Goal: Task Accomplishment & Management: Use online tool/utility

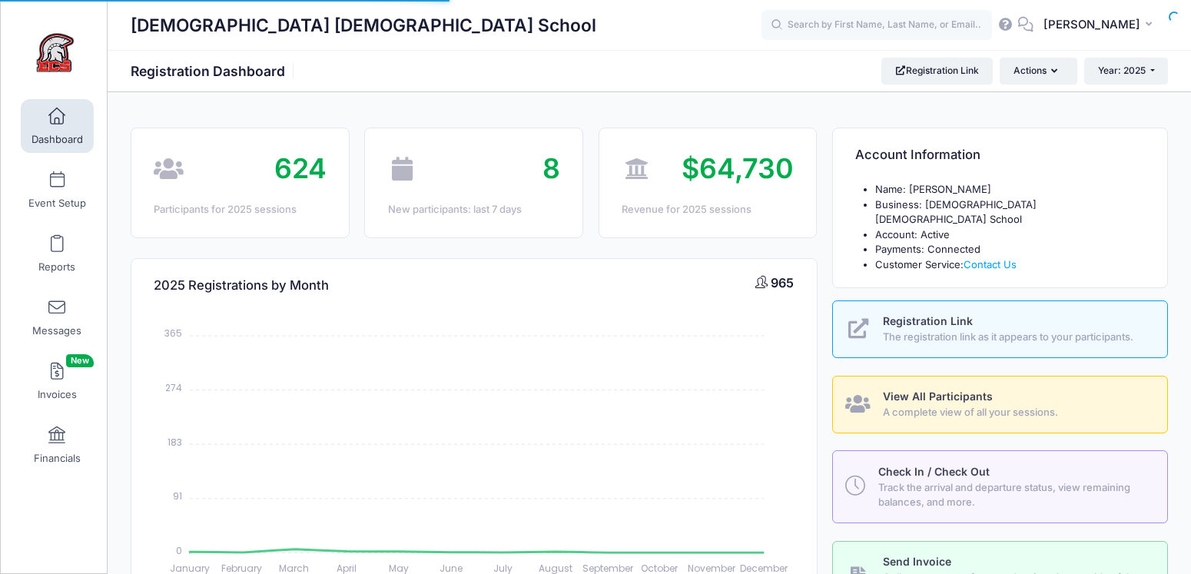
select select
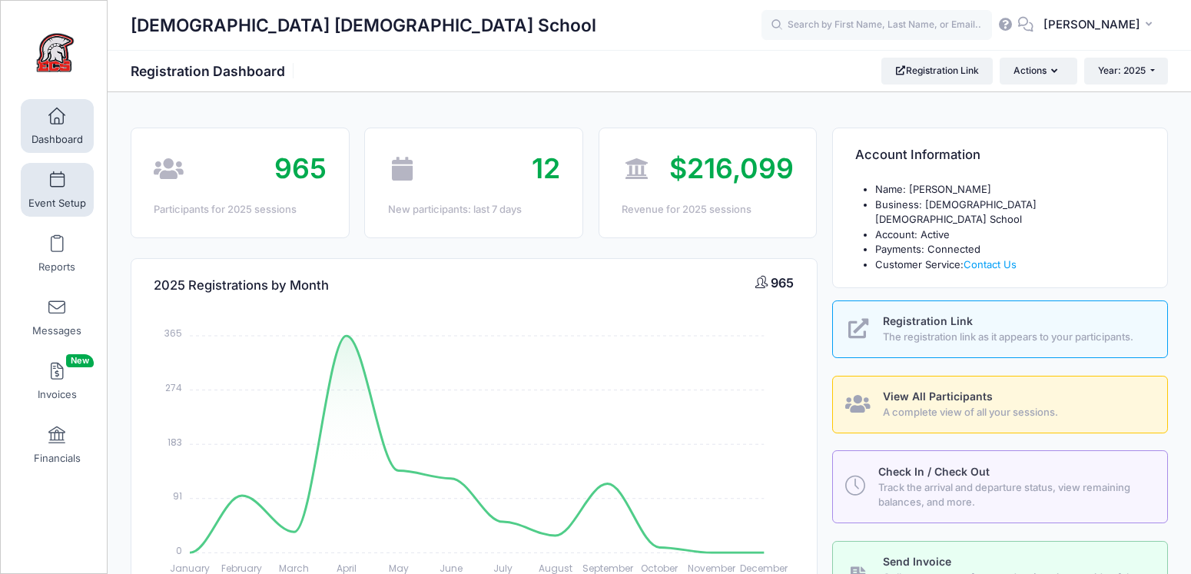
click at [58, 188] on link "Event Setup" at bounding box center [57, 190] width 73 height 54
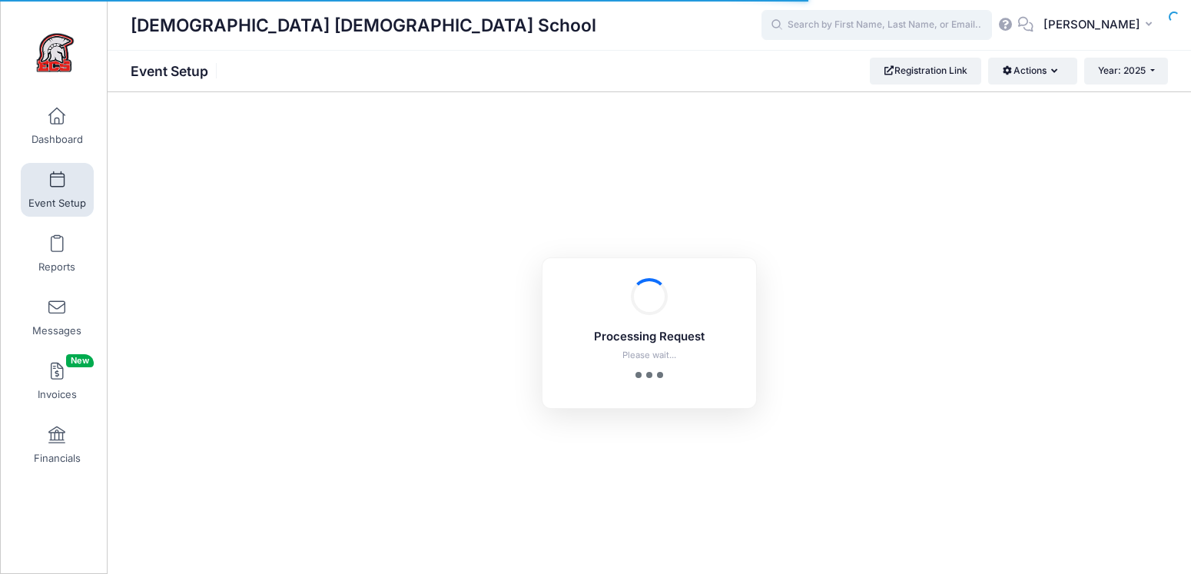
click at [816, 28] on input "text" at bounding box center [876, 25] width 230 height 31
type input "saffire"
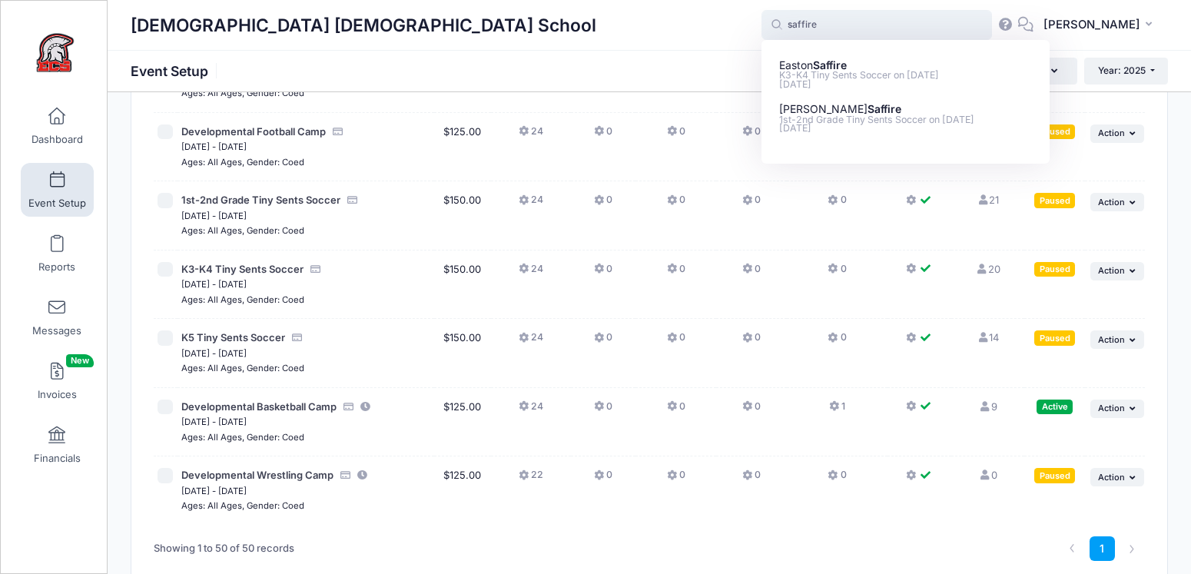
scroll to position [3684, 0]
click at [57, 244] on span at bounding box center [57, 244] width 0 height 17
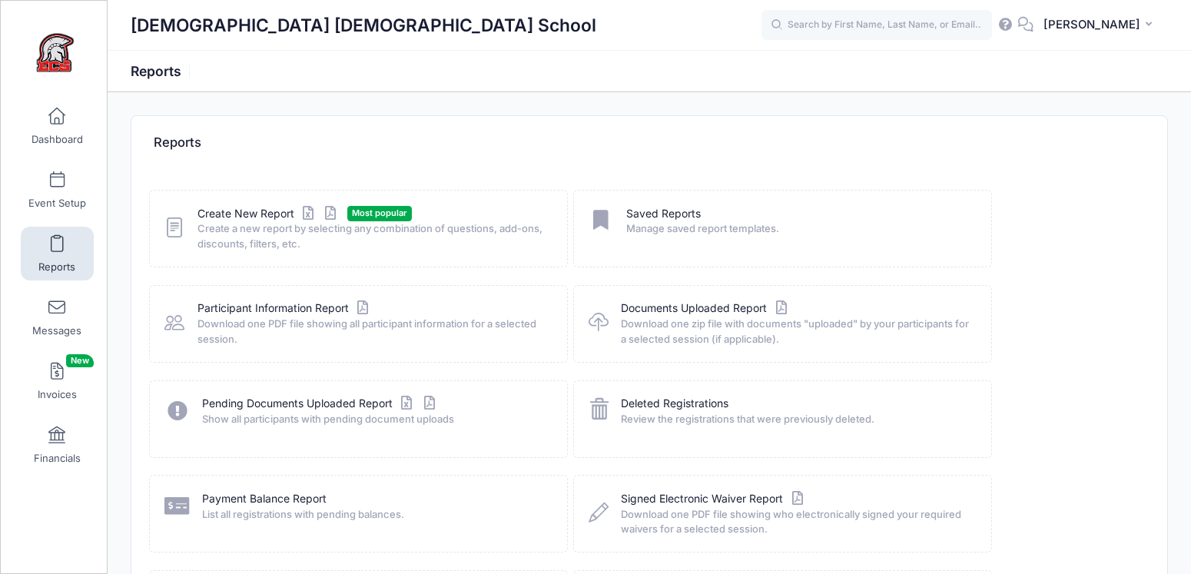
click at [270, 204] on div "Create New Report Most popular Create a new report by selecting any combination…" at bounding box center [358, 229] width 419 height 78
click at [267, 208] on link "Create New Report" at bounding box center [268, 214] width 143 height 16
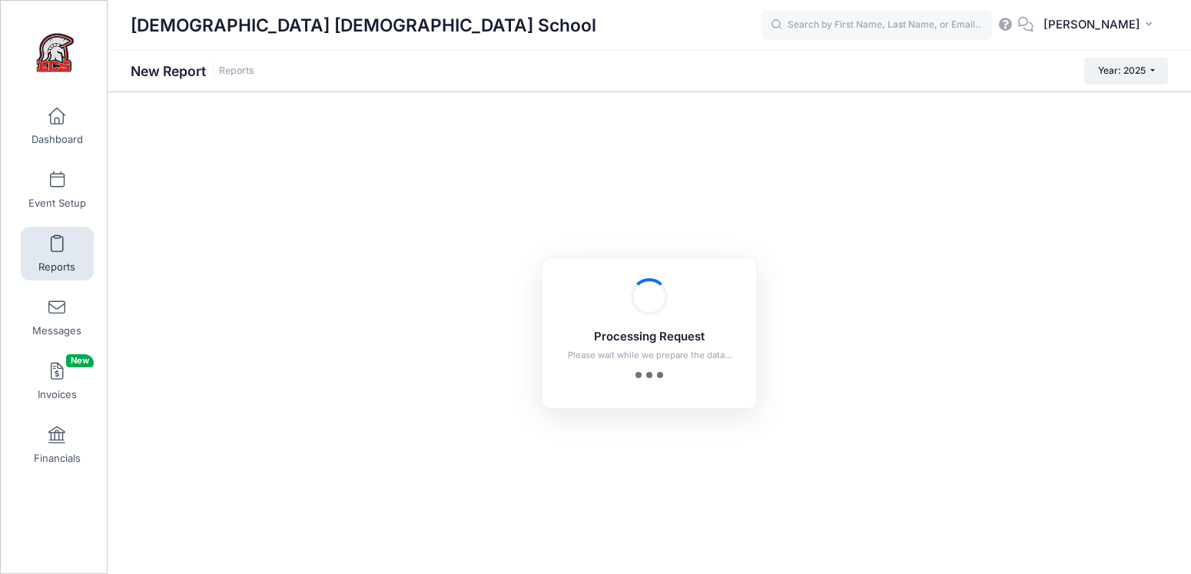
checkbox input "true"
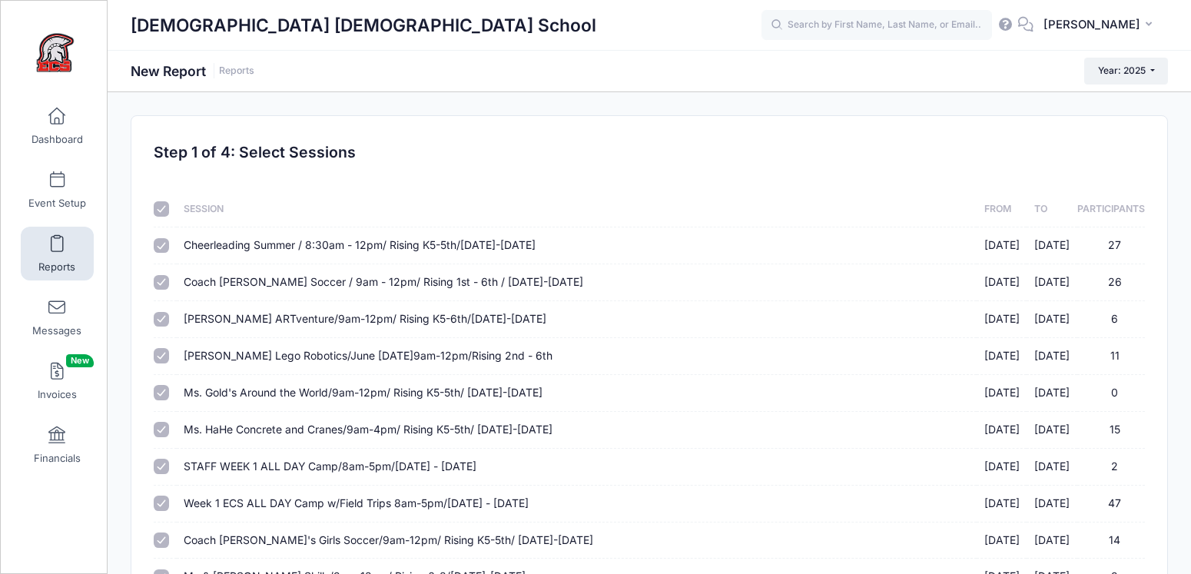
click at [161, 202] on input "checkbox" at bounding box center [161, 208] width 15 height 15
checkbox input "false"
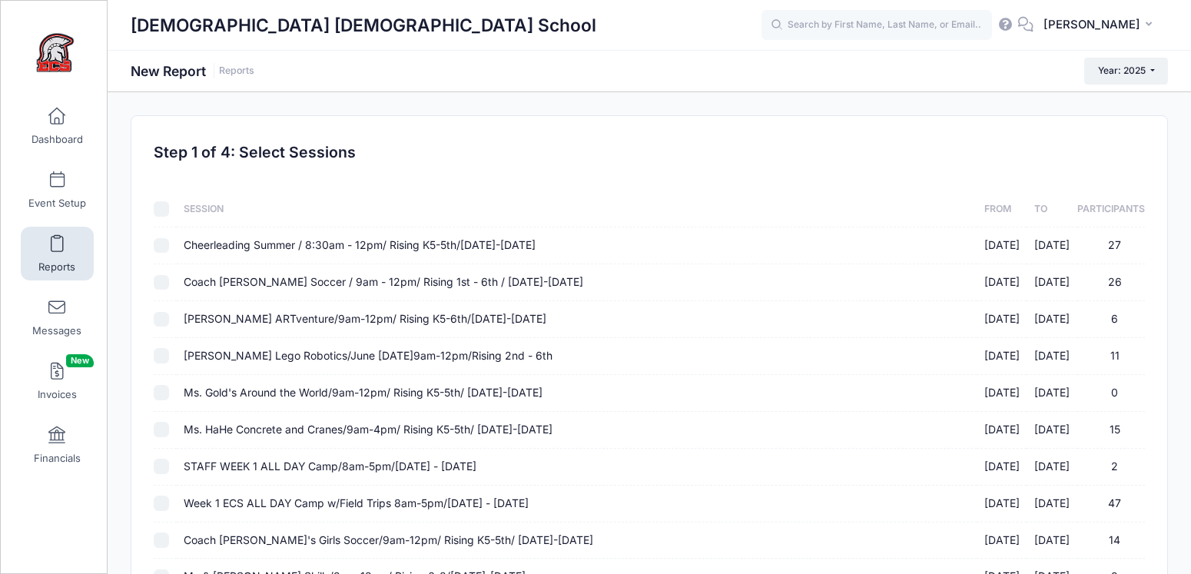
checkbox input "false"
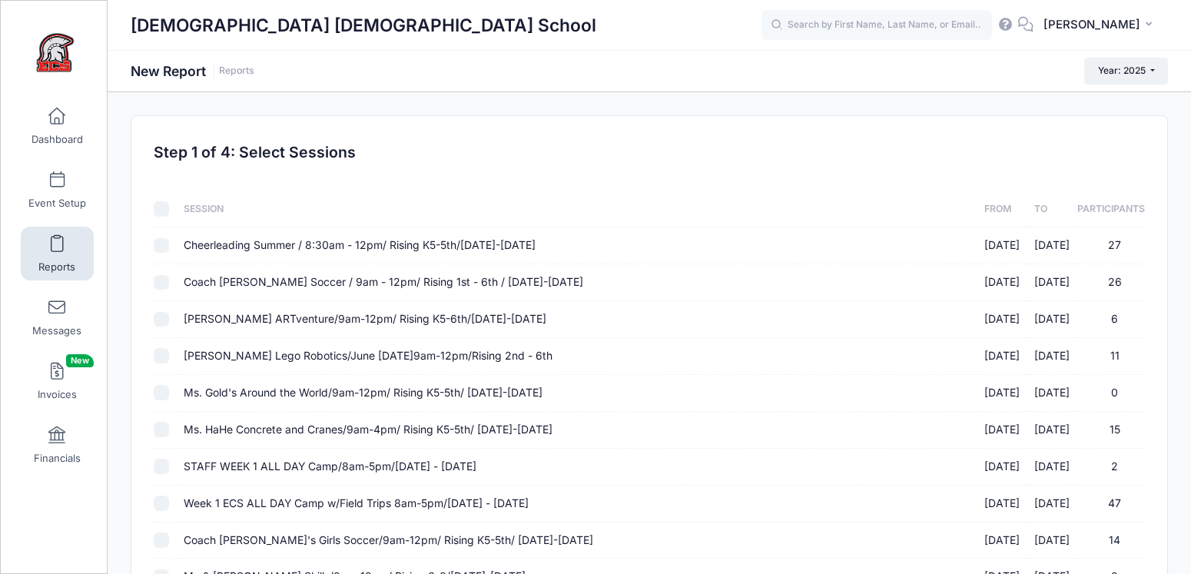
checkbox input "false"
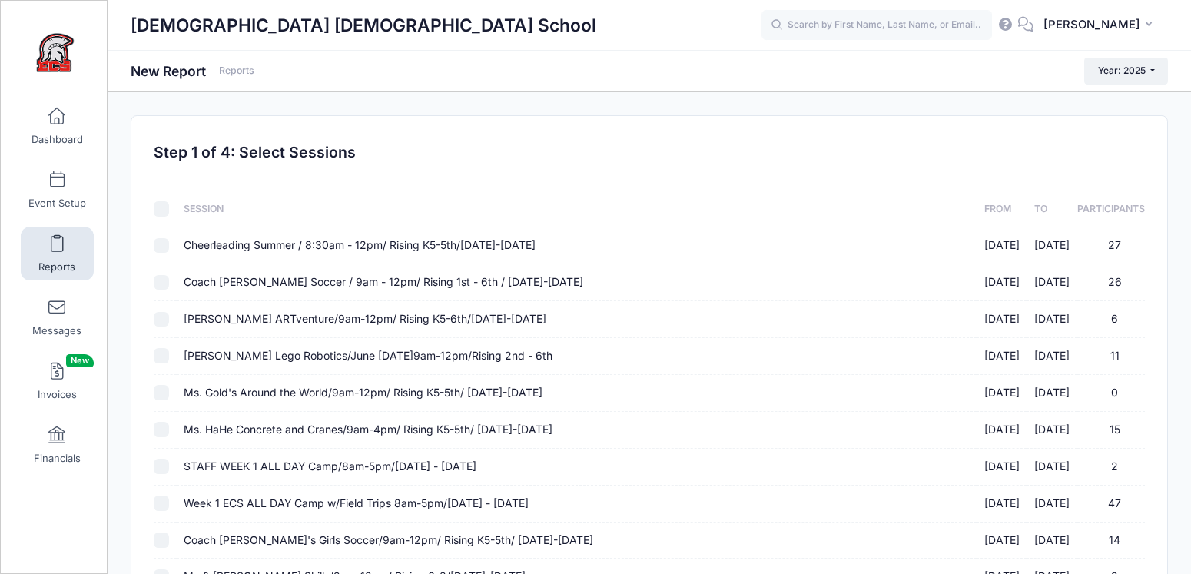
checkbox input "false"
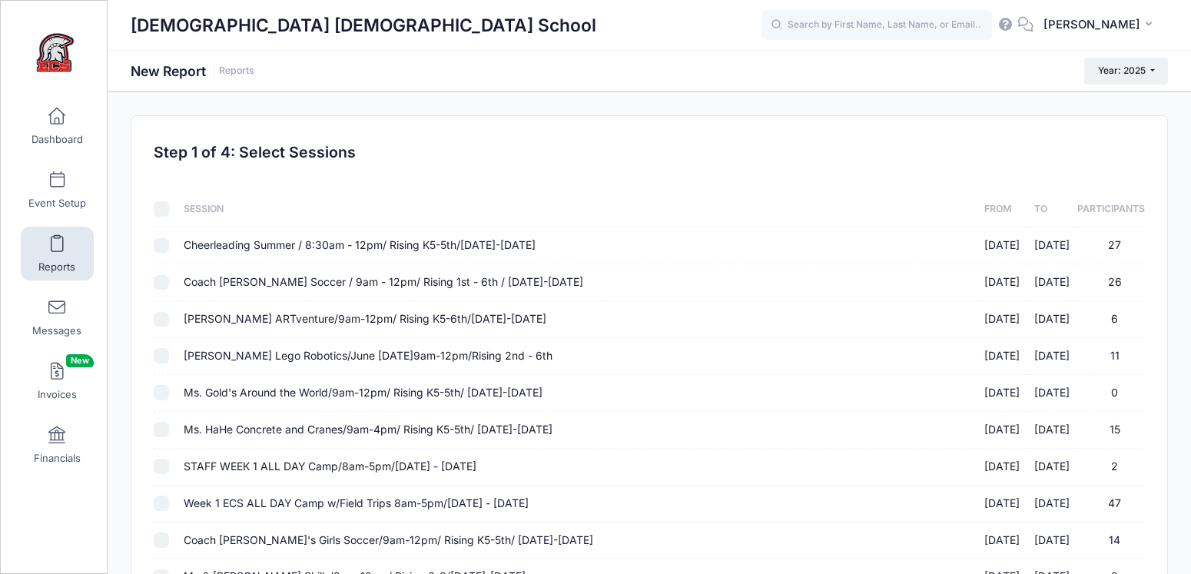
checkbox input "false"
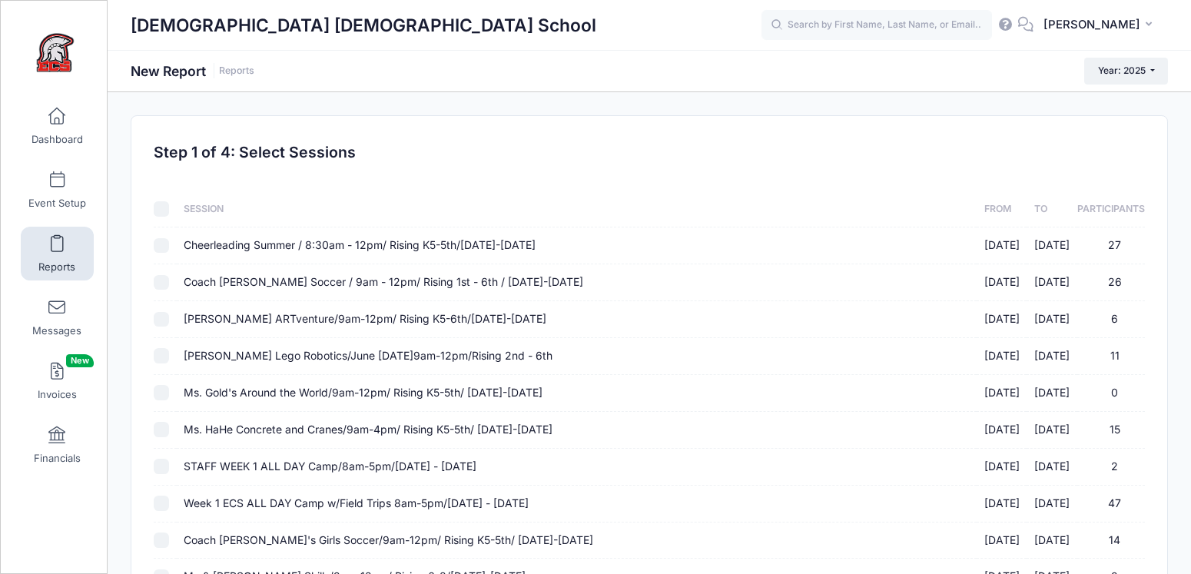
checkbox input "false"
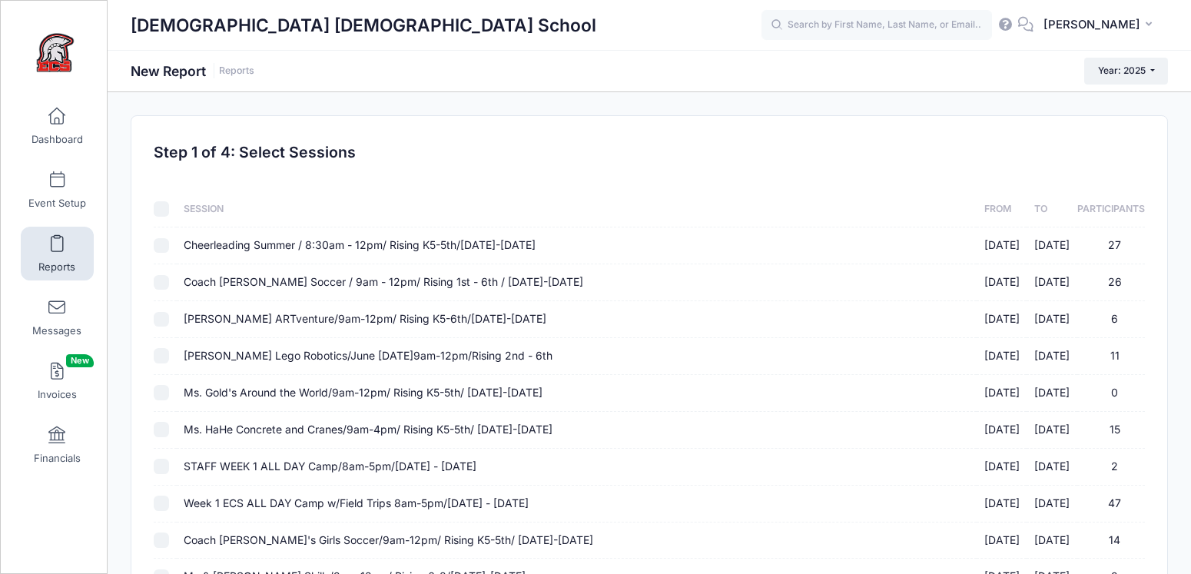
checkbox input "false"
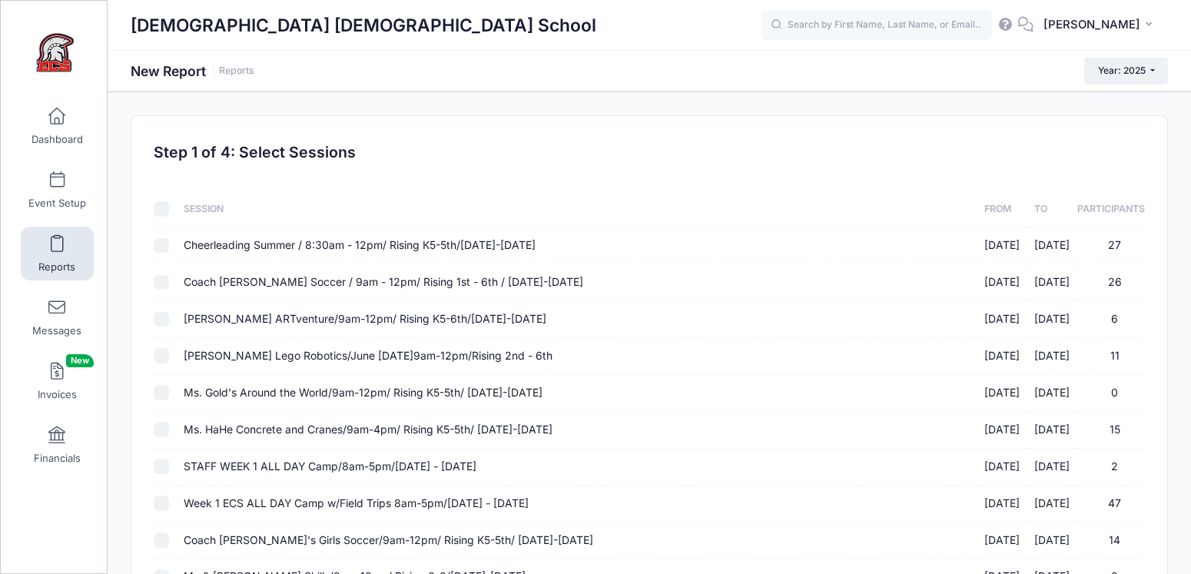
checkbox input "false"
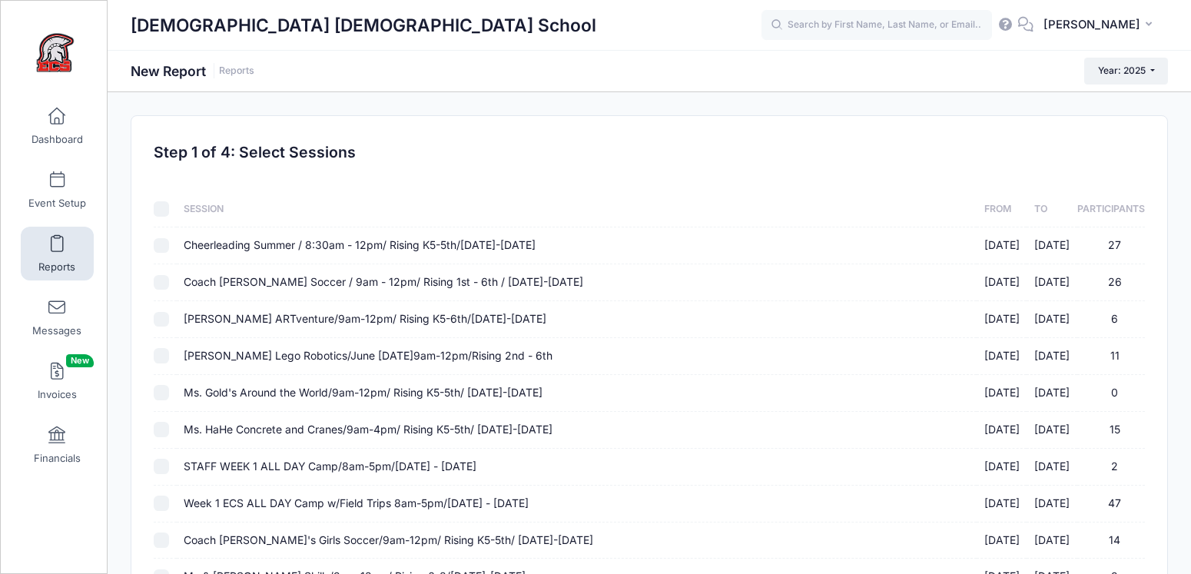
checkbox input "false"
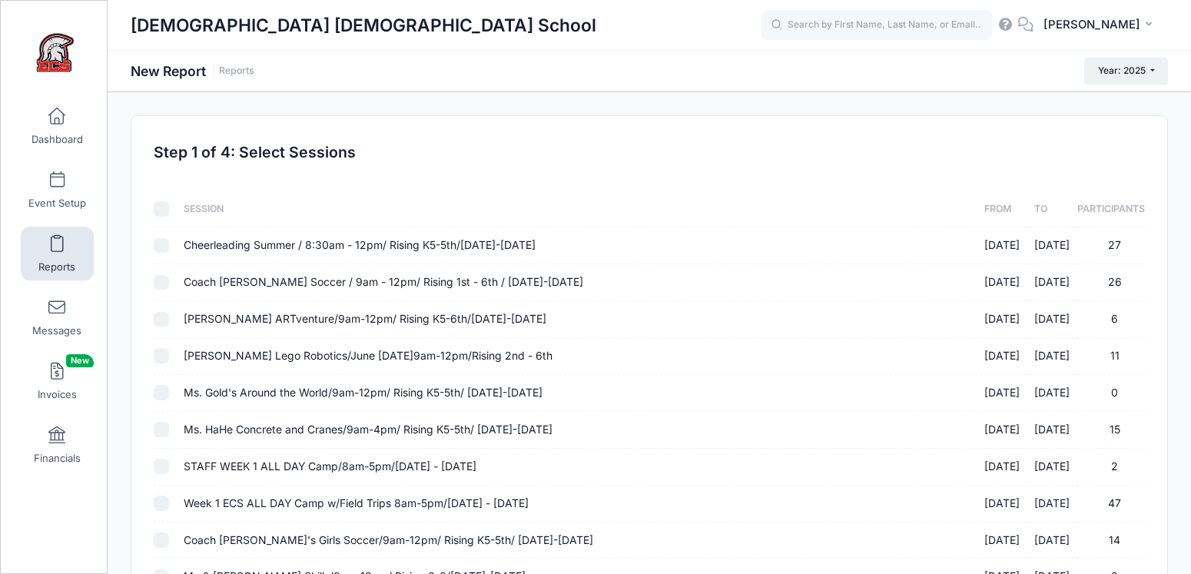
checkbox input "false"
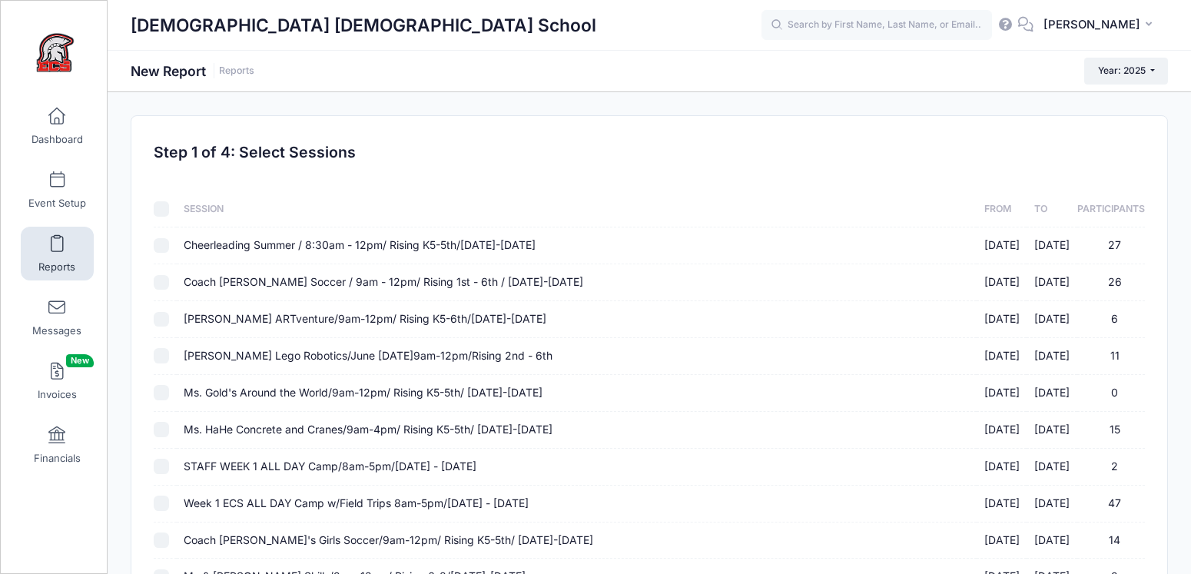
checkbox input "false"
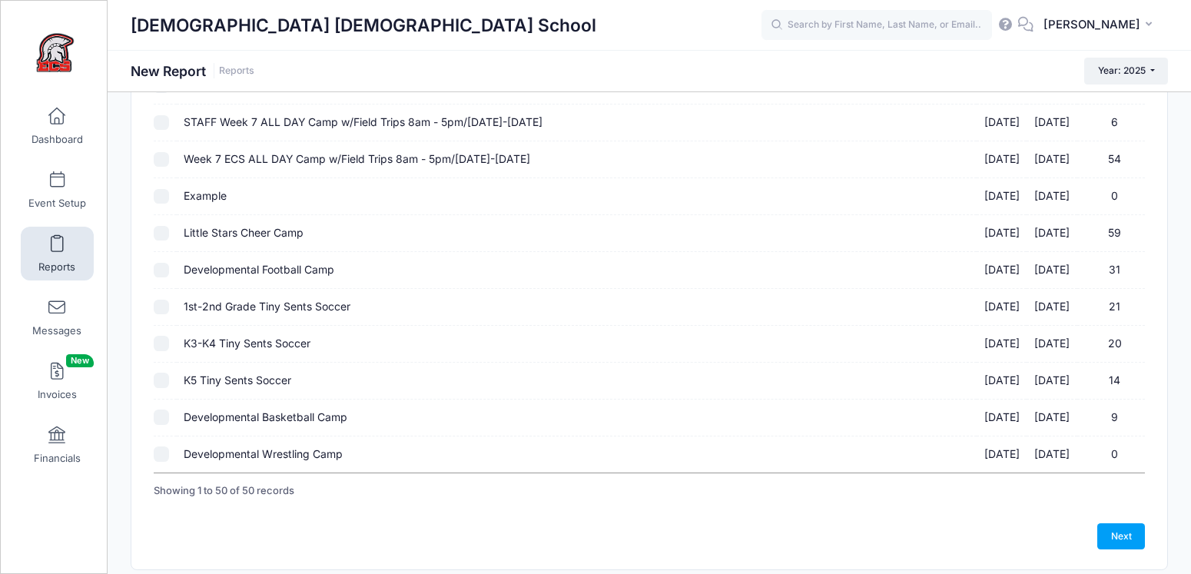
scroll to position [1585, 0]
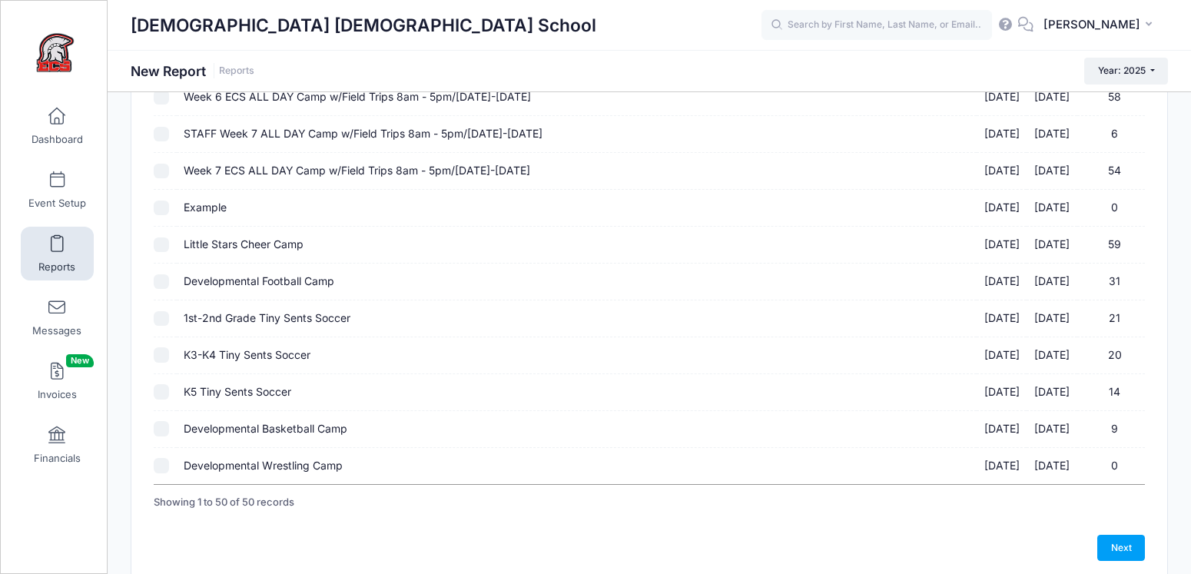
click at [167, 316] on input "1st-2nd Grade Tiny Sents Soccer [DATE] - [DATE] 21" at bounding box center [161, 318] width 15 height 15
checkbox input "true"
click at [1132, 551] on link "Next" at bounding box center [1121, 548] width 48 height 26
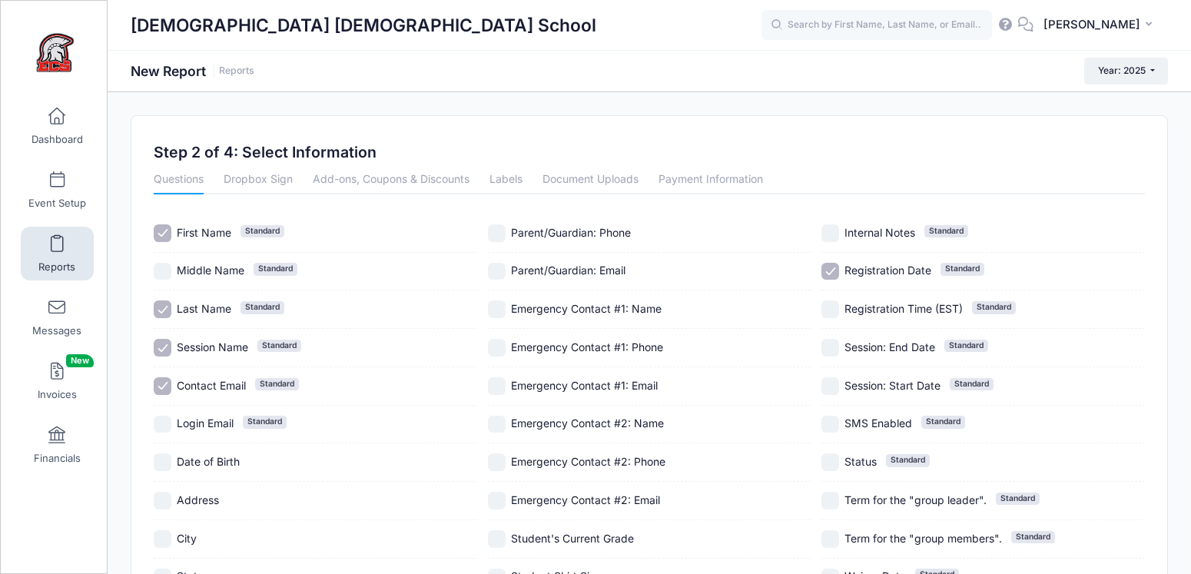
scroll to position [295, 0]
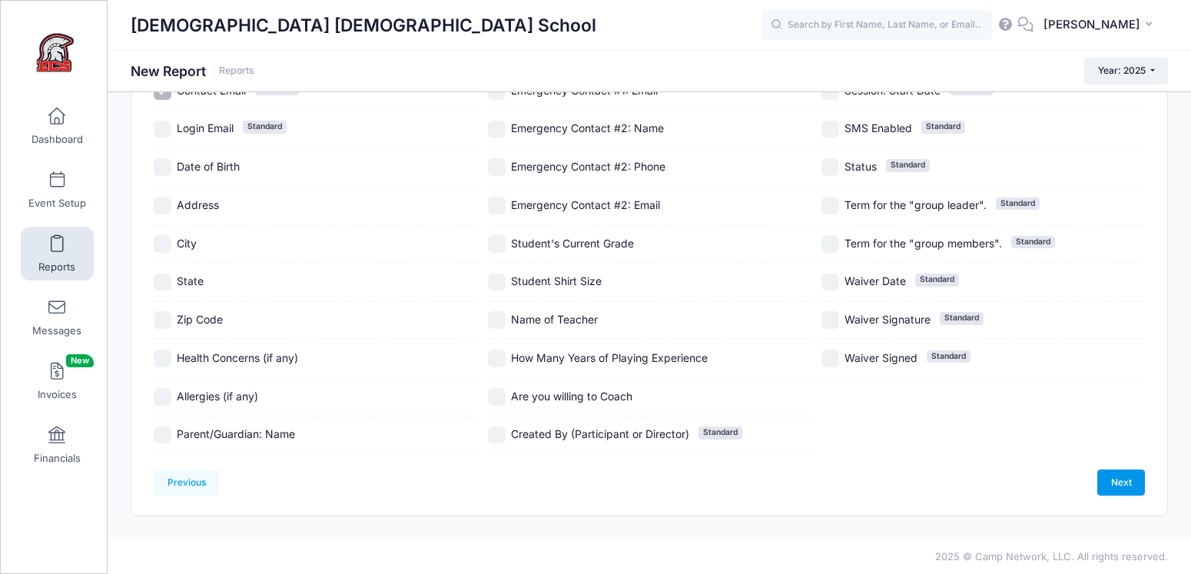
click at [1140, 495] on link "Next" at bounding box center [1121, 482] width 48 height 26
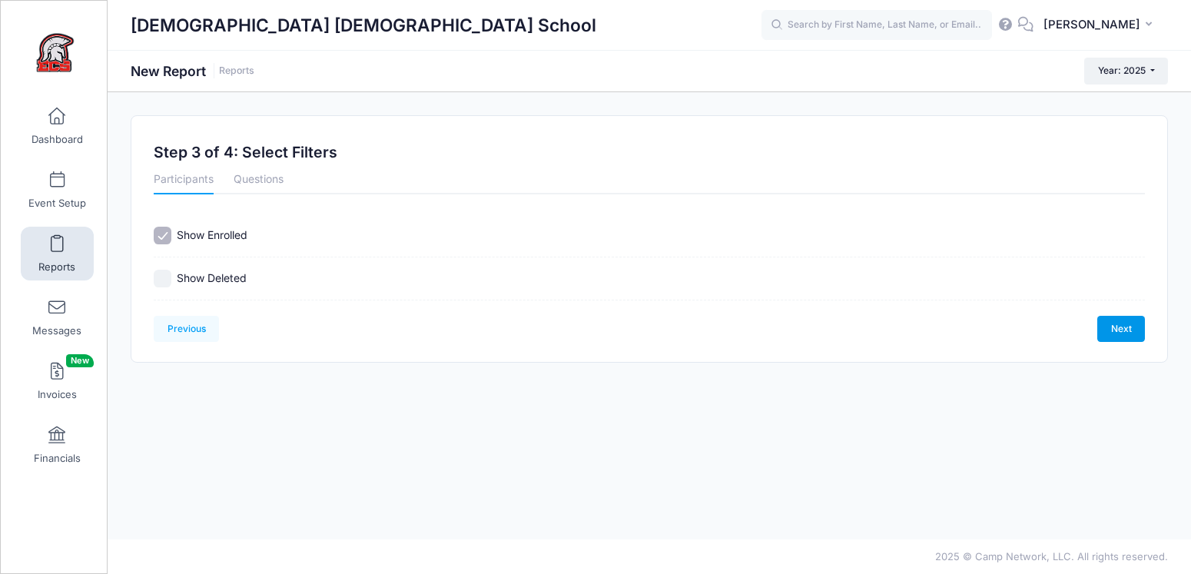
click at [1118, 333] on link "Next" at bounding box center [1121, 329] width 48 height 26
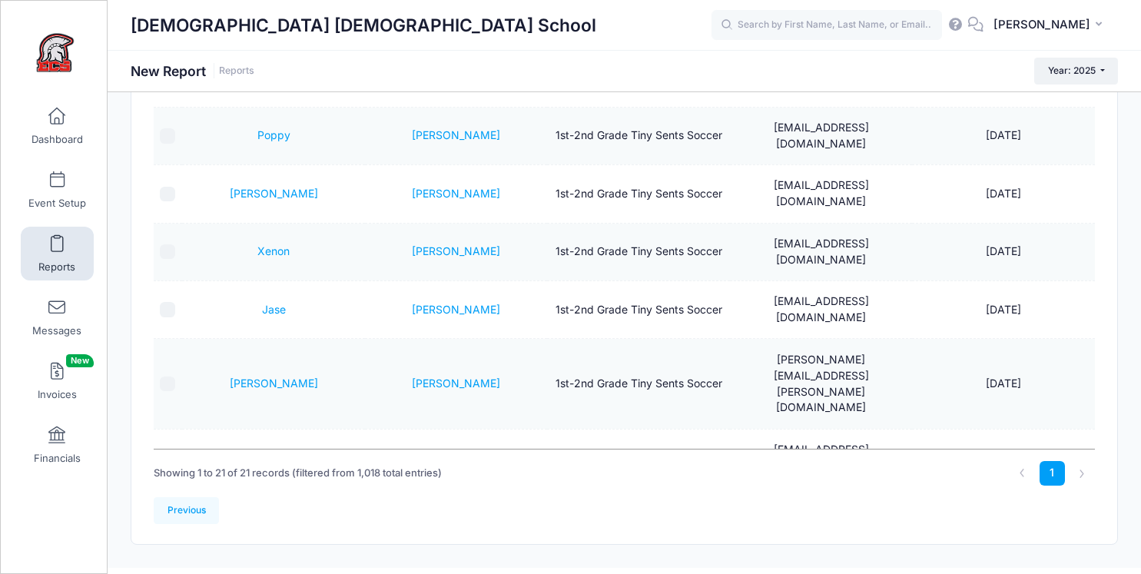
scroll to position [320, 0]
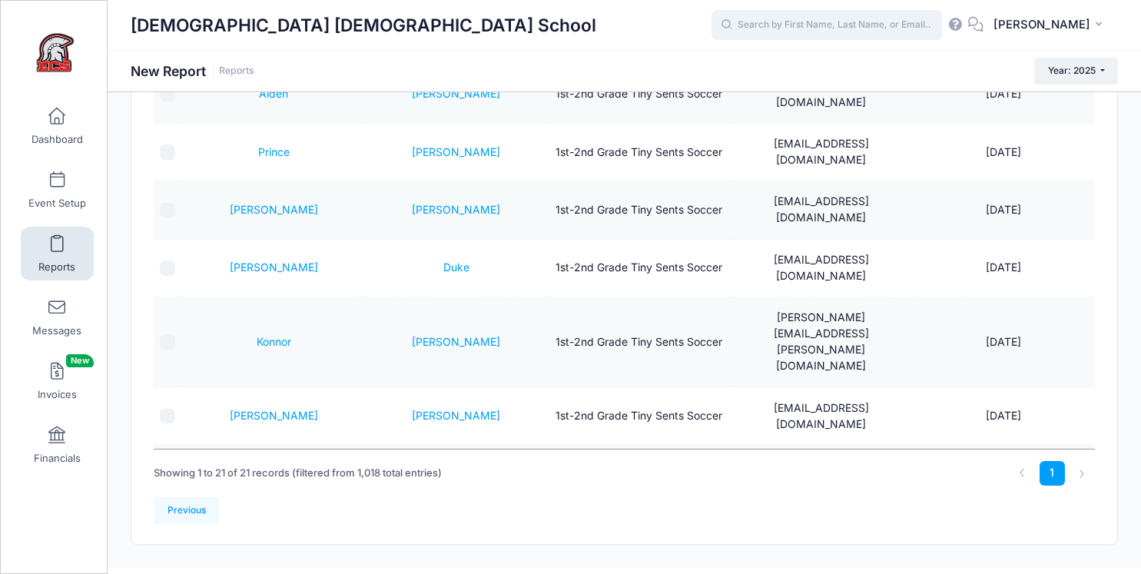
click at [750, 24] on input "text" at bounding box center [826, 25] width 230 height 31
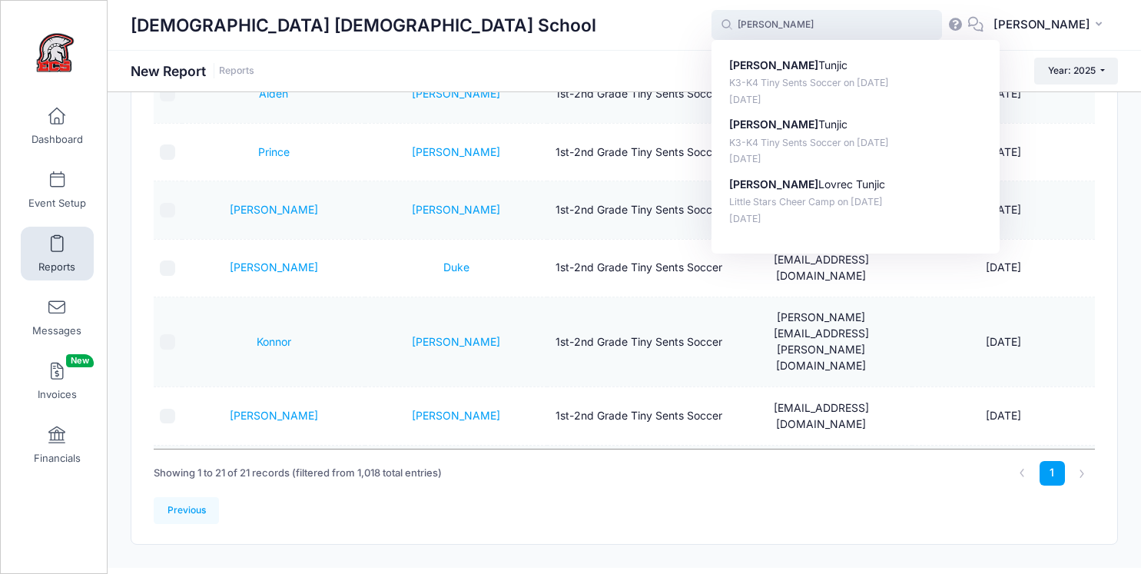
type input "[PERSON_NAME]"
